Goal: Task Accomplishment & Management: Use online tool/utility

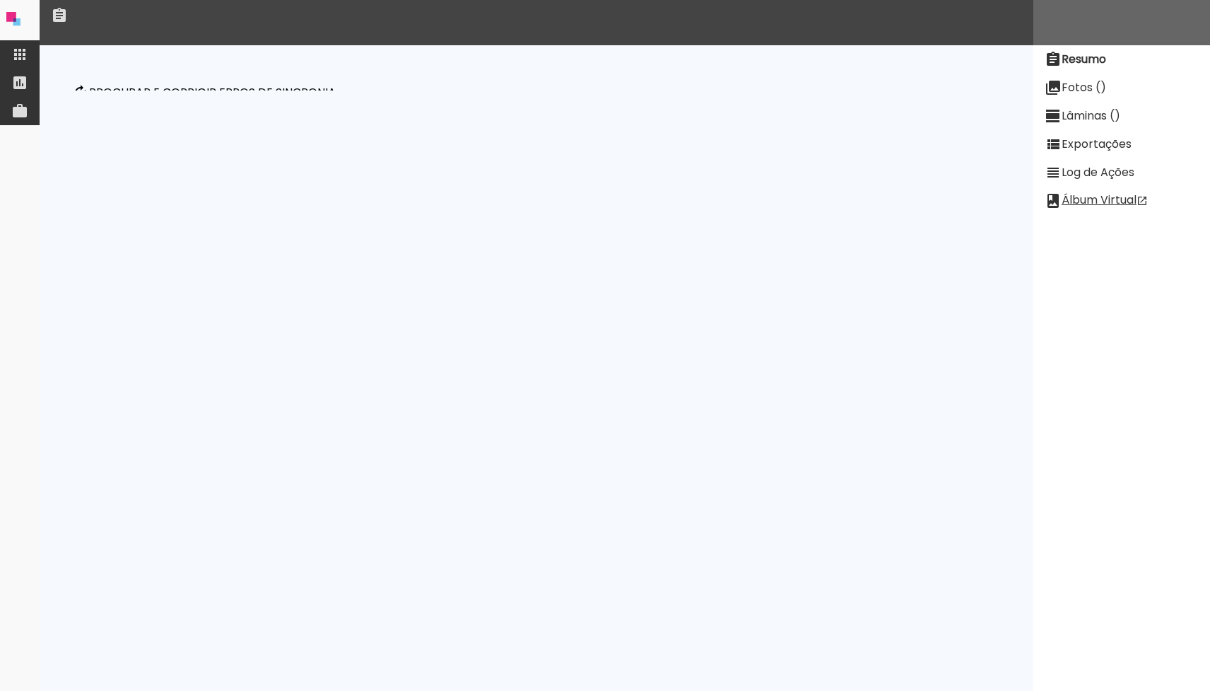
click at [0, 0] on slot "Fotos ()" at bounding box center [0, 0] width 0 height 0
click at [1094, 49] on paper-item "Resumo" at bounding box center [1121, 59] width 177 height 28
drag, startPoint x: 276, startPoint y: 93, endPoint x: 363, endPoint y: 168, distance: 114.8
click at [276, 93] on p "Procurar e corrigir erros de sincronia" at bounding box center [212, 92] width 247 height 11
click at [265, 100] on paper-button "Procurar e corrigir erros de sincronia" at bounding box center [204, 92] width 276 height 49
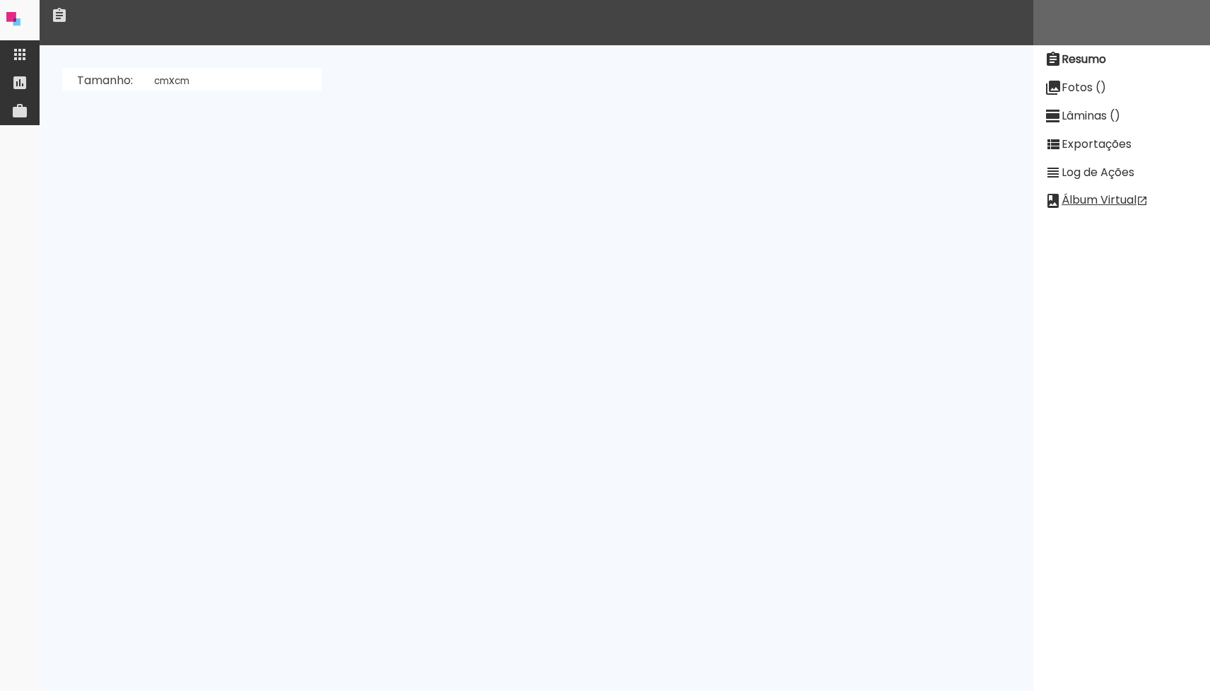
click at [0, 0] on slot "Fotos ()" at bounding box center [0, 0] width 0 height 0
click at [1081, 77] on paper-item "Fotos ()" at bounding box center [1121, 88] width 177 height 28
click at [0, 0] on slot "Resumo" at bounding box center [0, 0] width 0 height 0
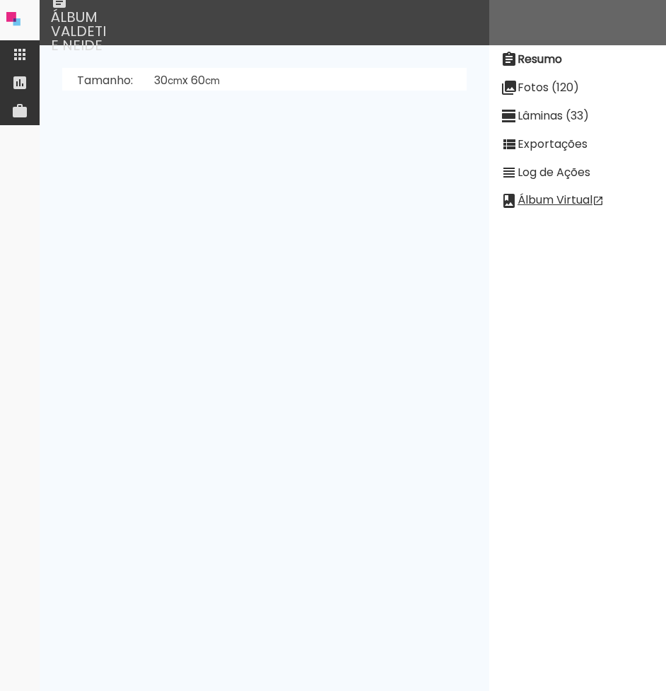
click at [544, 77] on paper-item "Fotos (120)" at bounding box center [577, 88] width 177 height 28
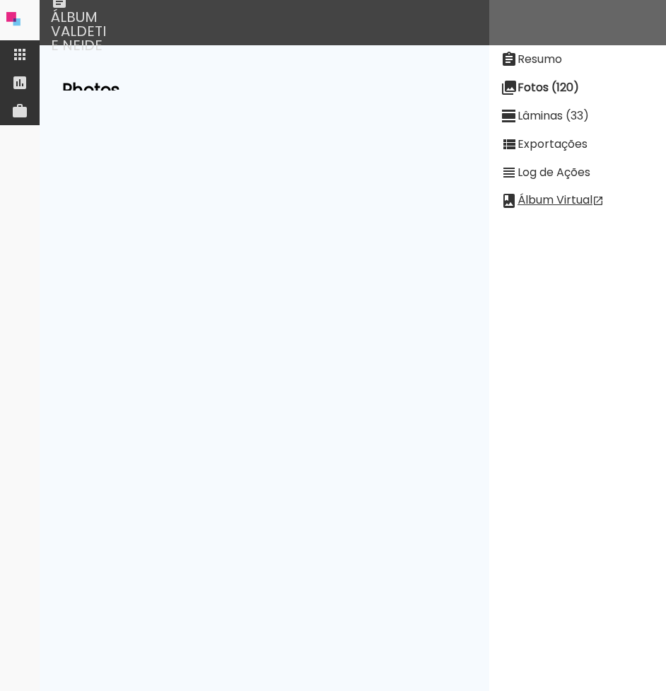
scroll to position [5312, 0]
click at [0, 0] on slot "Lâminas (33)" at bounding box center [0, 0] width 0 height 0
click at [162, 66] on neon-animatable "[PERSON_NAME]" at bounding box center [265, 67] width 450 height 45
click at [162, 90] on paper-button "[PERSON_NAME]" at bounding box center [119, 81] width 107 height 27
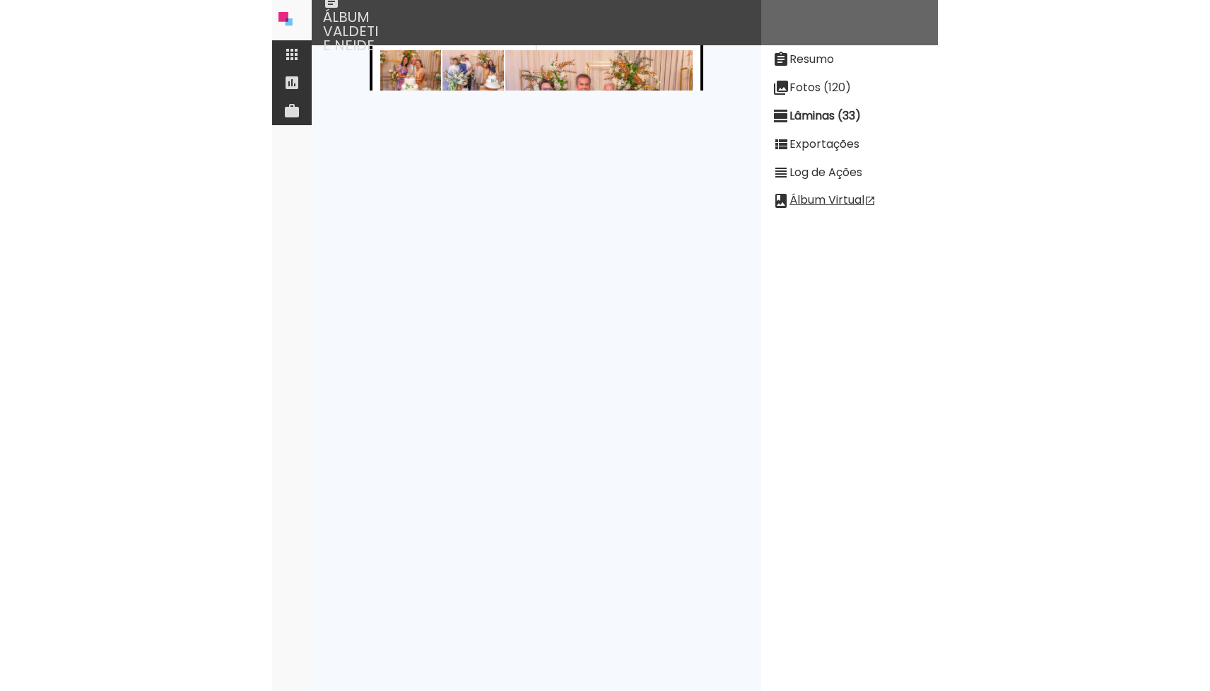
scroll to position [6101, 0]
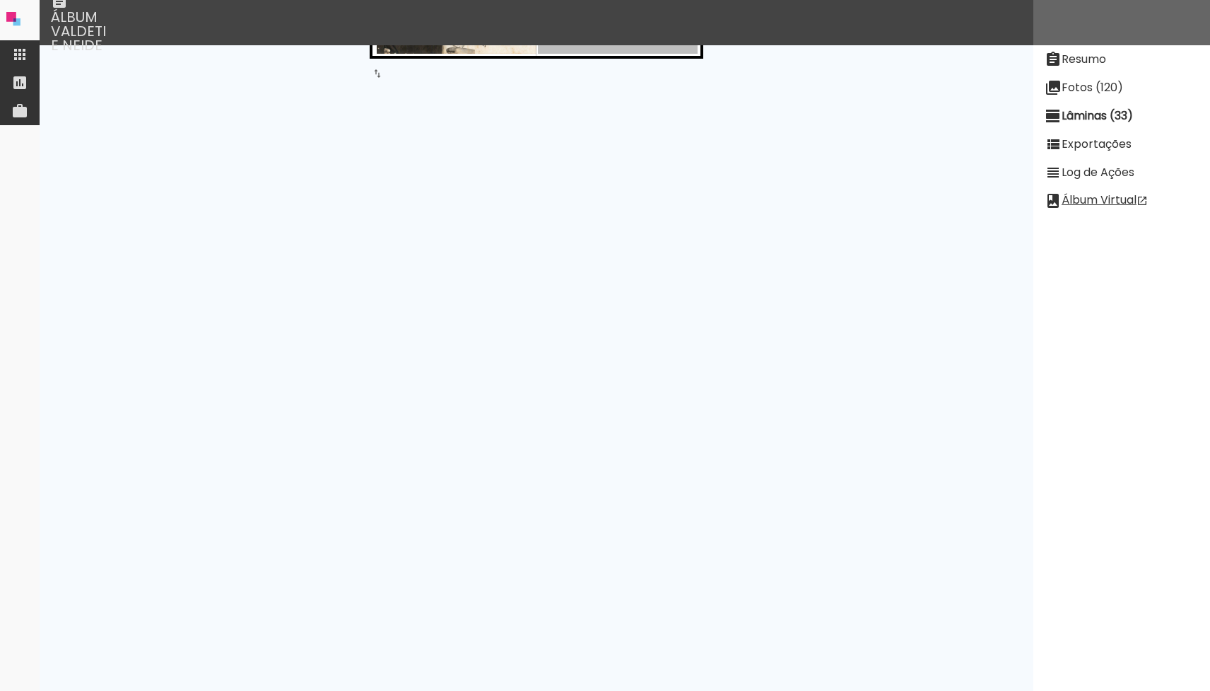
click at [665, 9] on div "Resumo Fotos (120) Lâminas (33) Exportações Log de Ações Álbum Virtual" at bounding box center [1121, 345] width 177 height 860
click at [665, 305] on quentale-layouter at bounding box center [537, 379] width 334 height 167
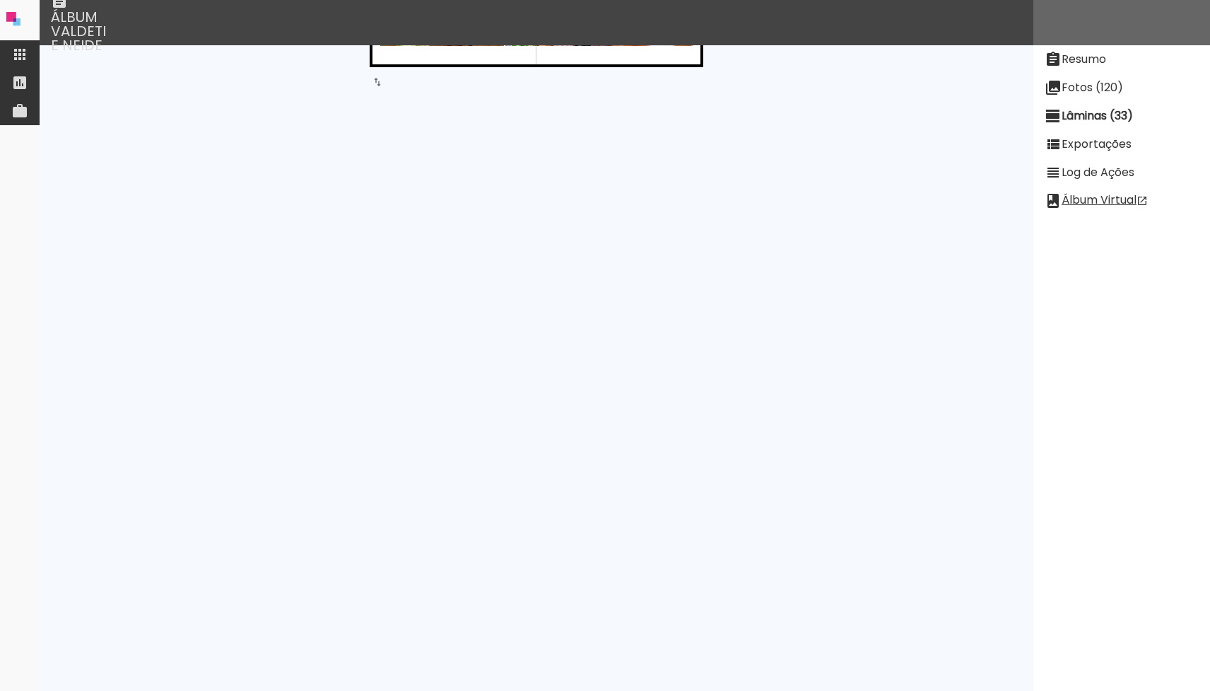
click at [13, 50] on iron-icon at bounding box center [19, 54] width 17 height 17
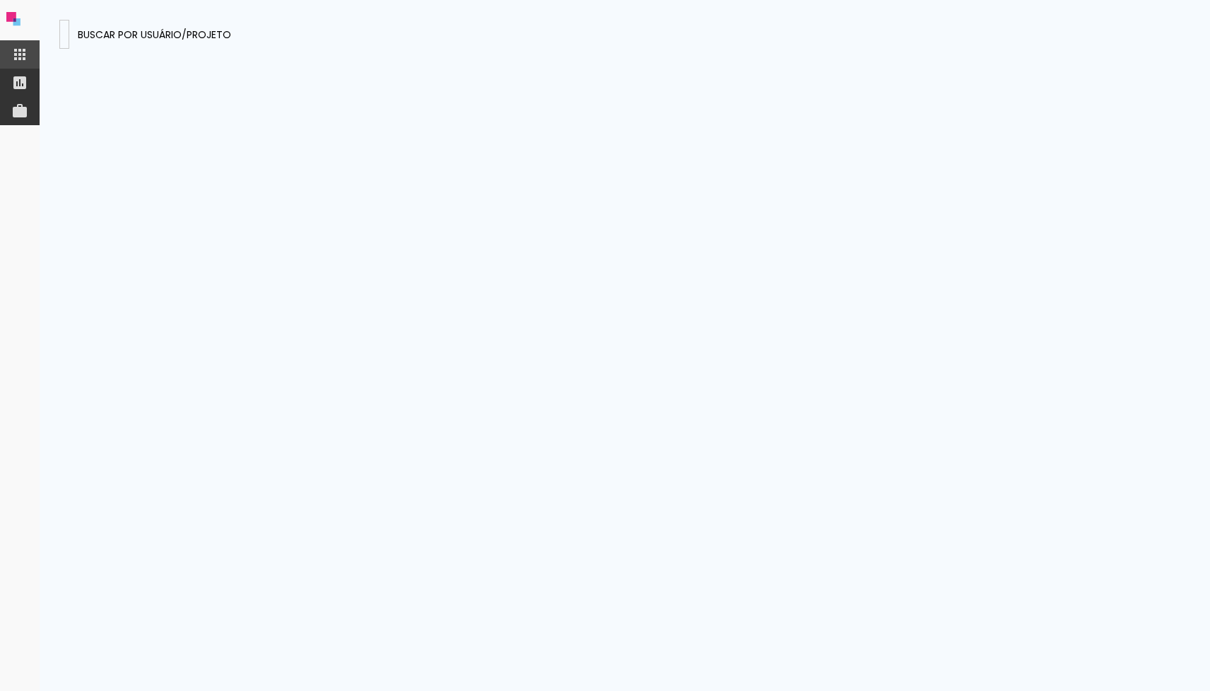
click at [69, 24] on paper-input-container at bounding box center [64, 34] width 10 height 29
type input "wEroa2WsKD7rDmbMi"
type paper-input "wEroa2WsKD7rDmbMi"
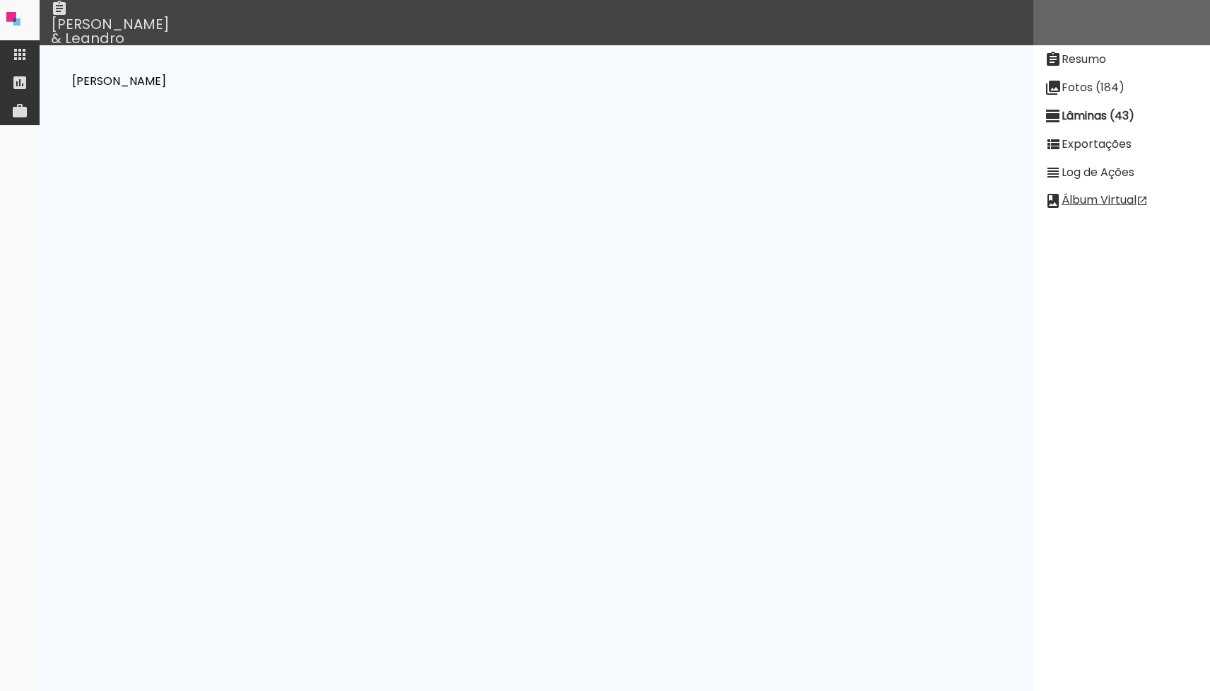
click at [0, 0] on slot "Fotos (184)" at bounding box center [0, 0] width 0 height 0
click at [0, 0] on slot "Lâminas (43)" at bounding box center [0, 0] width 0 height 0
click at [0, 0] on slot "[PERSON_NAME]" at bounding box center [0, 0] width 0 height 0
click at [477, 90] on neon-animatable "[PERSON_NAME]" at bounding box center [537, 67] width 994 height 45
click at [166, 90] on neon-animatable "[PERSON_NAME]" at bounding box center [537, 67] width 994 height 45
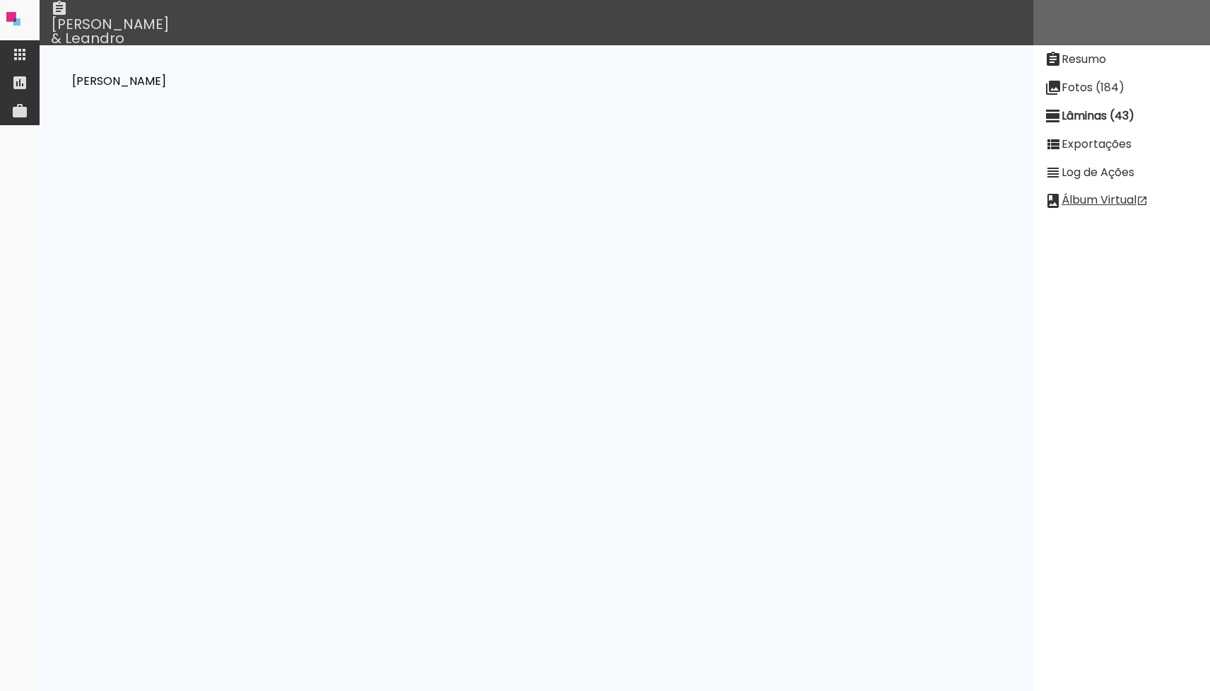
click at [148, 64] on neon-animatable "[PERSON_NAME]" at bounding box center [537, 67] width 994 height 45
click at [0, 0] on slot "[PERSON_NAME]" at bounding box center [0, 0] width 0 height 0
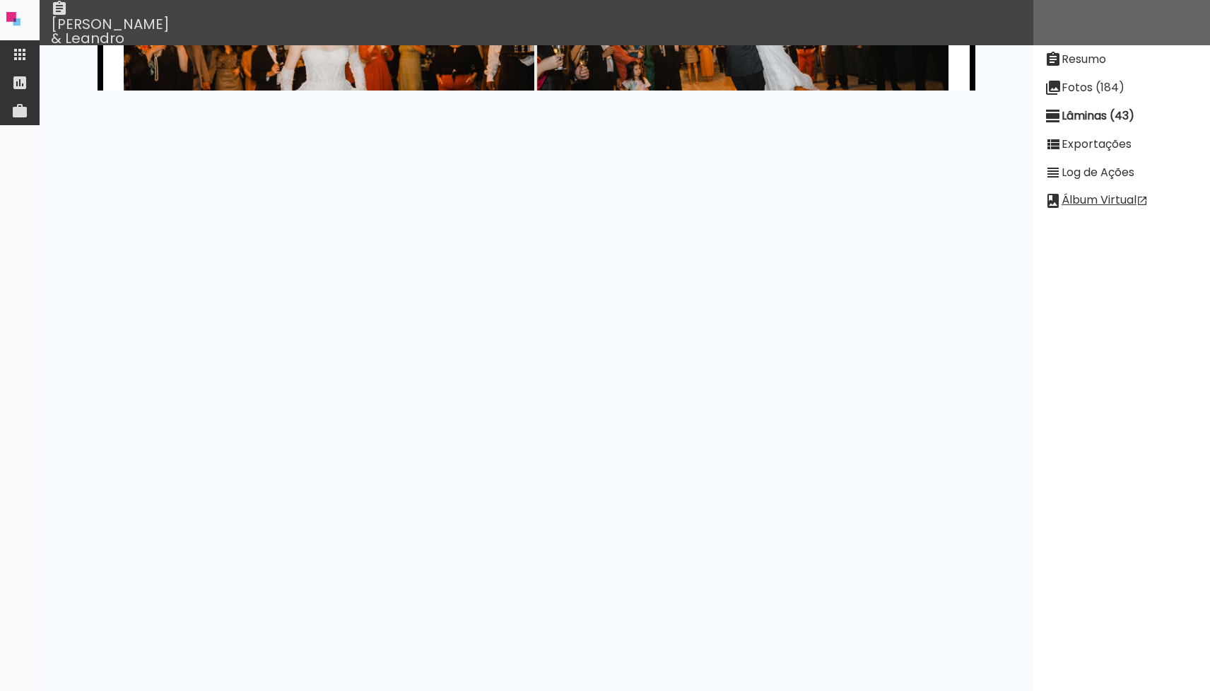
scroll to position [15033, 0]
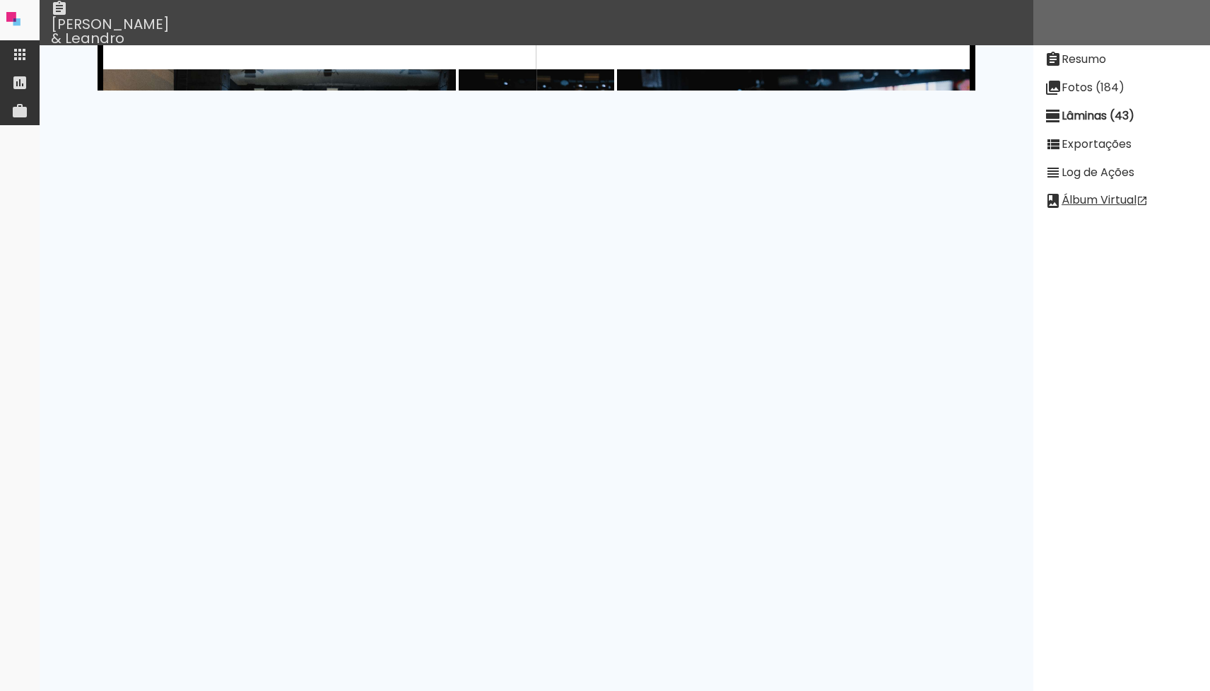
click at [0, 0] on slot "Fotos (184)" at bounding box center [0, 0] width 0 height 0
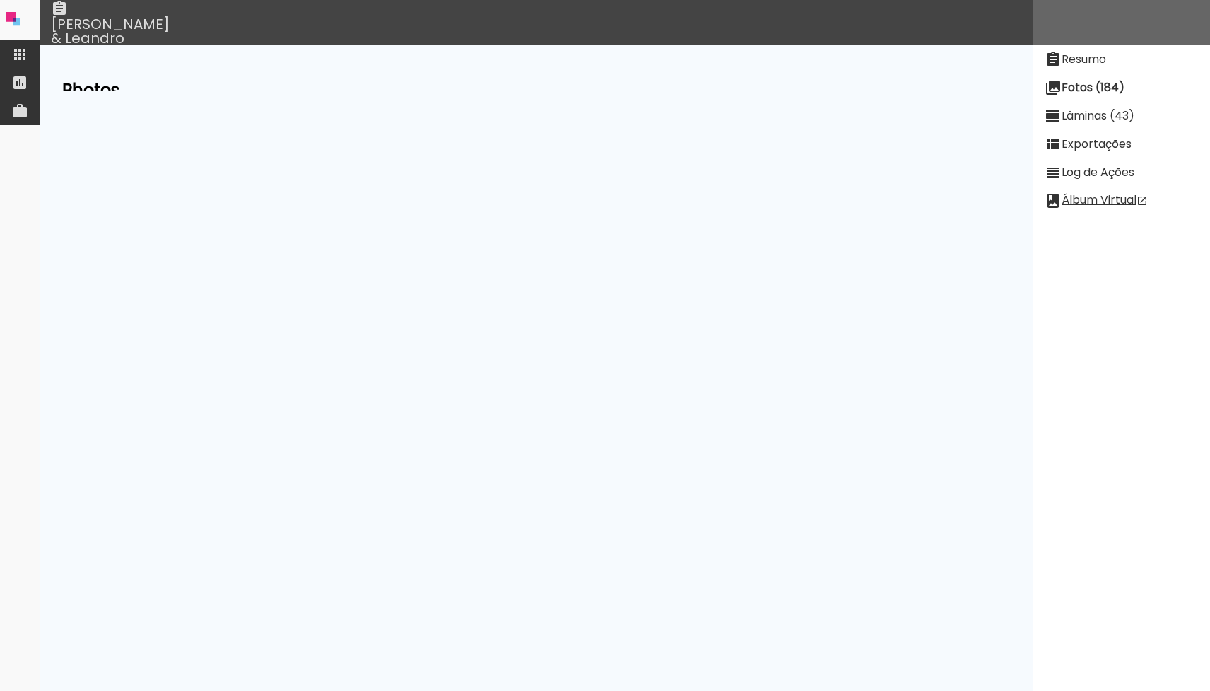
click at [0, 0] on slot "Exportações" at bounding box center [0, 0] width 0 height 0
click at [0, 0] on slot "Resumo" at bounding box center [0, 0] width 0 height 0
drag, startPoint x: 430, startPoint y: 194, endPoint x: 308, endPoint y: 195, distance: 121.6
click at [308, 195] on td "[PERSON_NAME] [PERSON_NAME] (zS6S8hixmo9H2MxTR)" at bounding box center [313, 194] width 341 height 27
